Goal: Navigation & Orientation: Find specific page/section

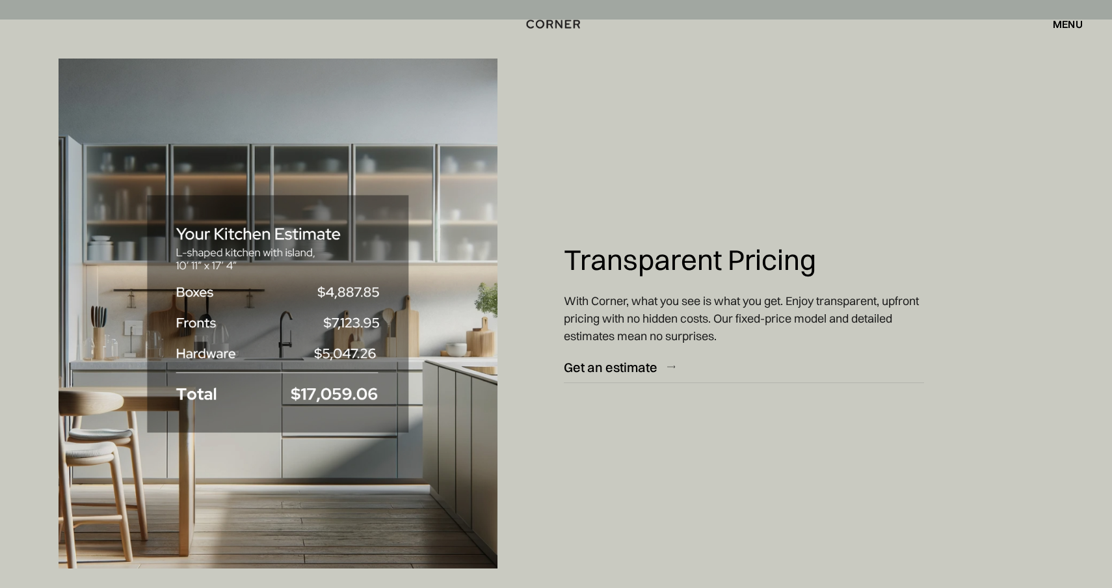
scroll to position [9532, 0]
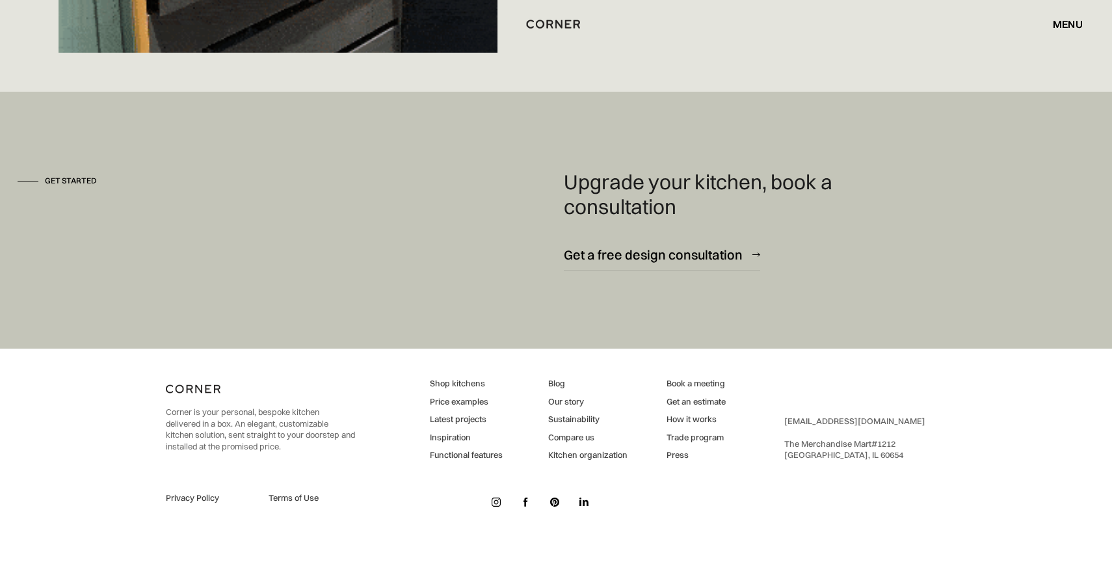
click at [559, 387] on link "Blog" at bounding box center [587, 384] width 79 height 12
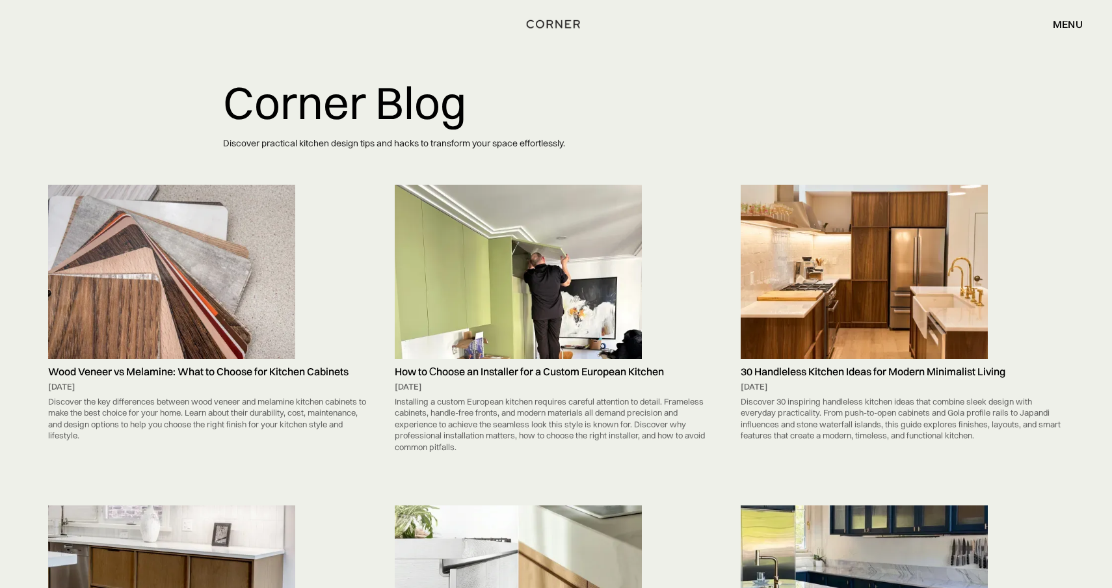
scroll to position [1027, 0]
